Goal: Task Accomplishment & Management: Use online tool/utility

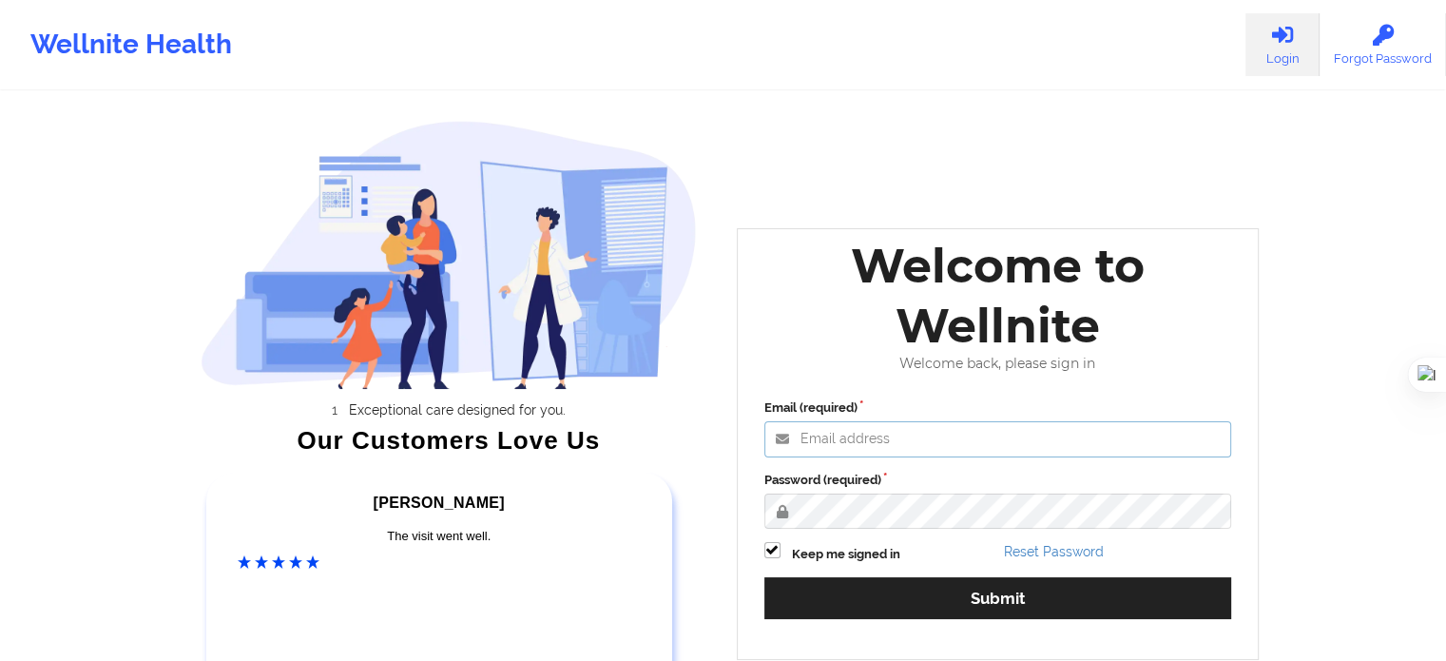
type input "[EMAIL_ADDRESS][DOMAIN_NAME]"
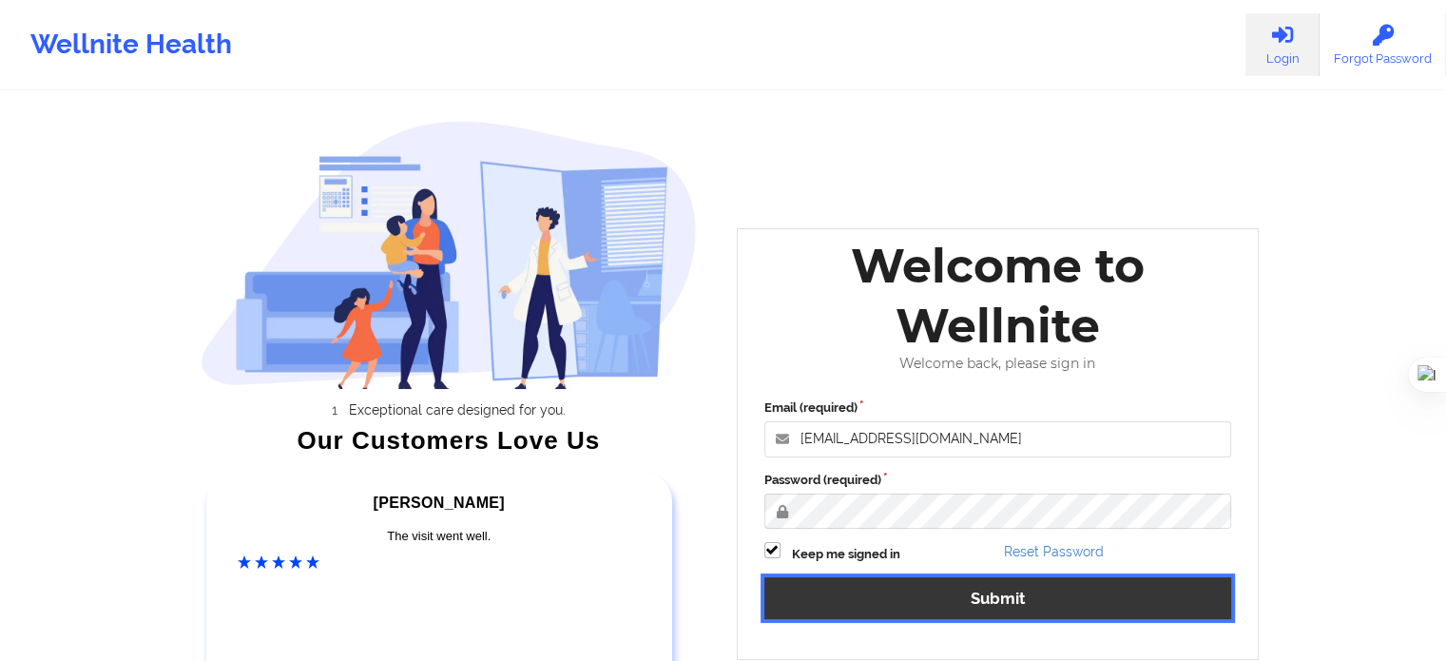
click at [858, 610] on button "Submit" at bounding box center [998, 597] width 468 height 41
